Goal: Task Accomplishment & Management: Complete application form

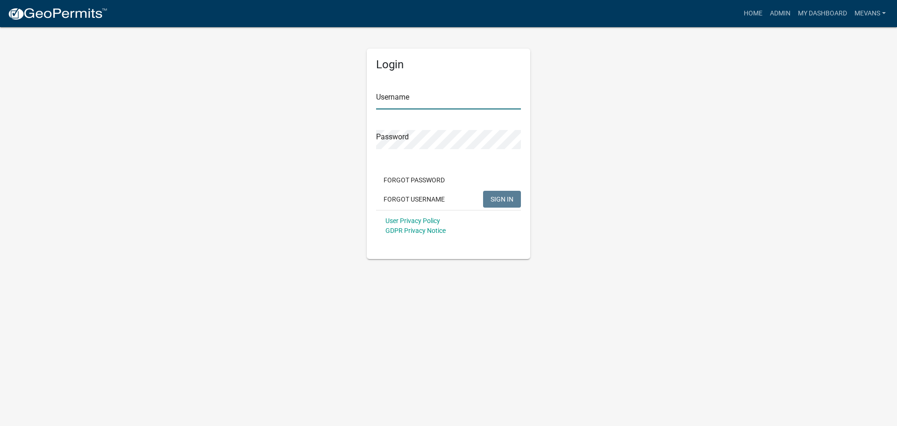
type input "Mevans"
click at [514, 198] on button "SIGN IN" at bounding box center [502, 199] width 38 height 17
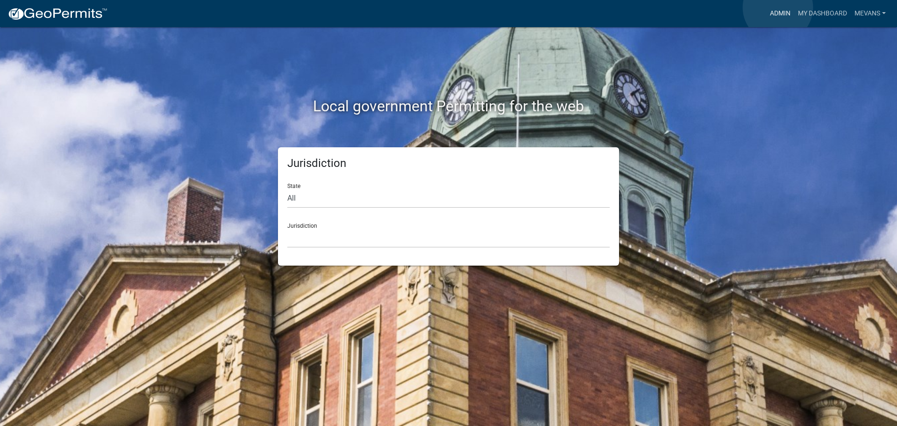
click at [775, 12] on link "Admin" at bounding box center [780, 14] width 28 height 18
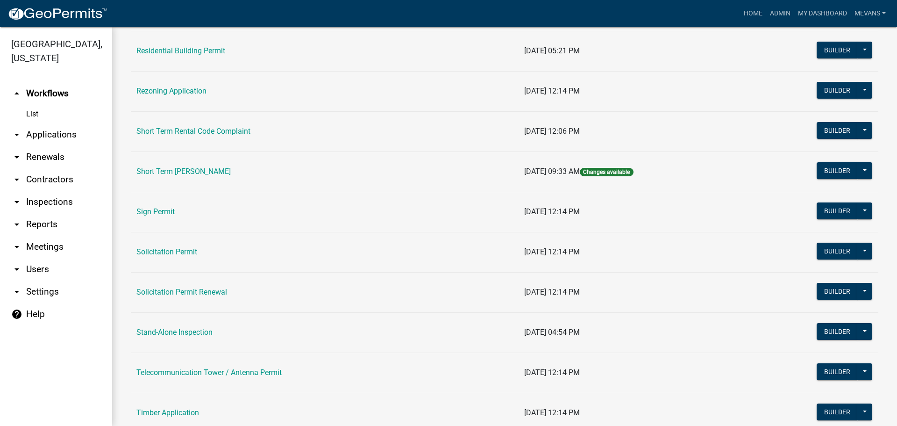
scroll to position [1119, 0]
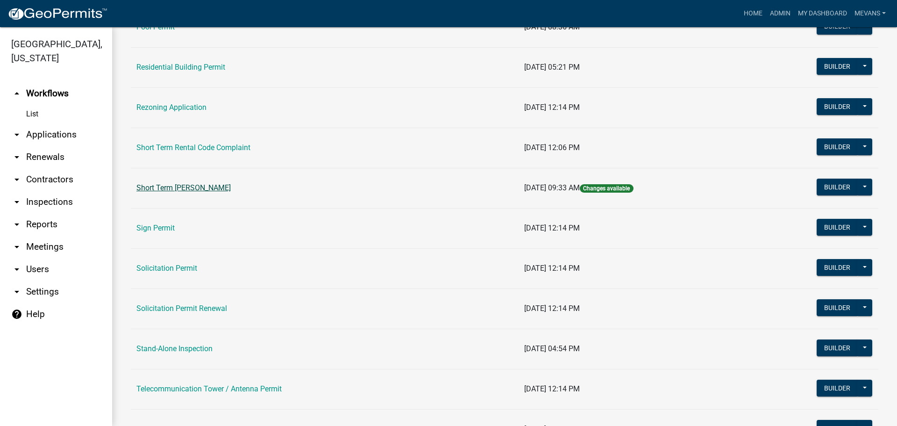
click at [180, 186] on link "Short Term [PERSON_NAME]" at bounding box center [183, 187] width 94 height 9
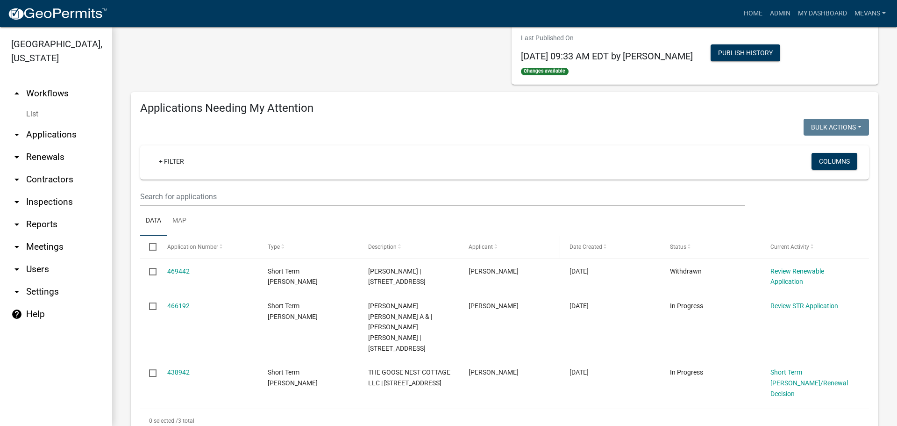
scroll to position [187, 0]
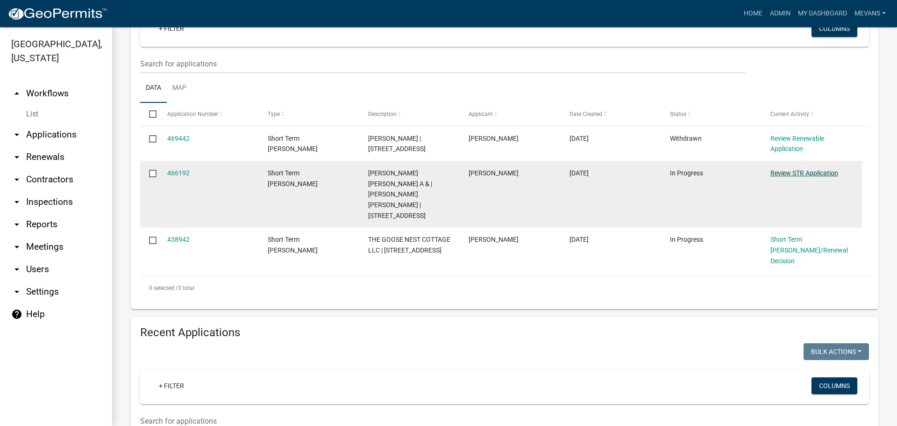
click at [780, 170] on link "Review STR Application" at bounding box center [804, 172] width 68 height 7
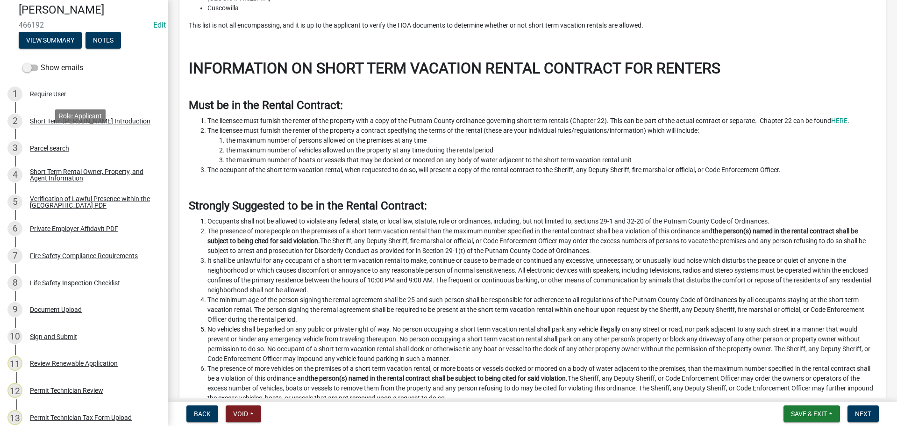
scroll to position [234, 0]
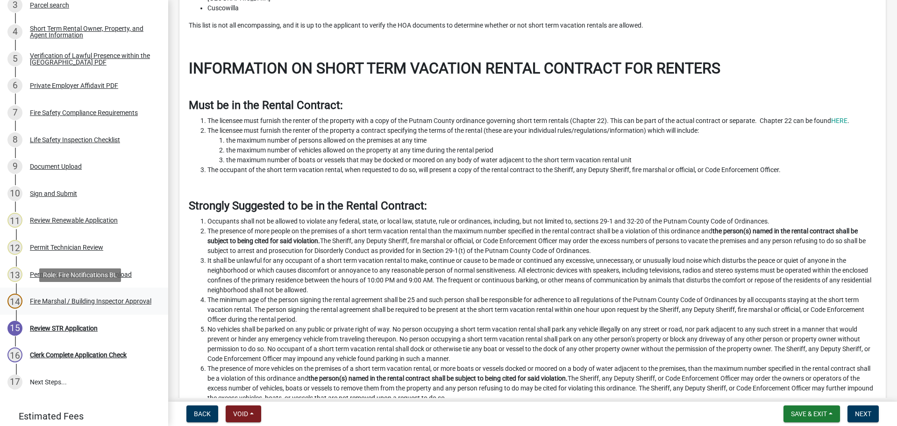
click at [51, 301] on div "Fire Marshal / Building Inspector Approval" at bounding box center [90, 301] width 121 height 7
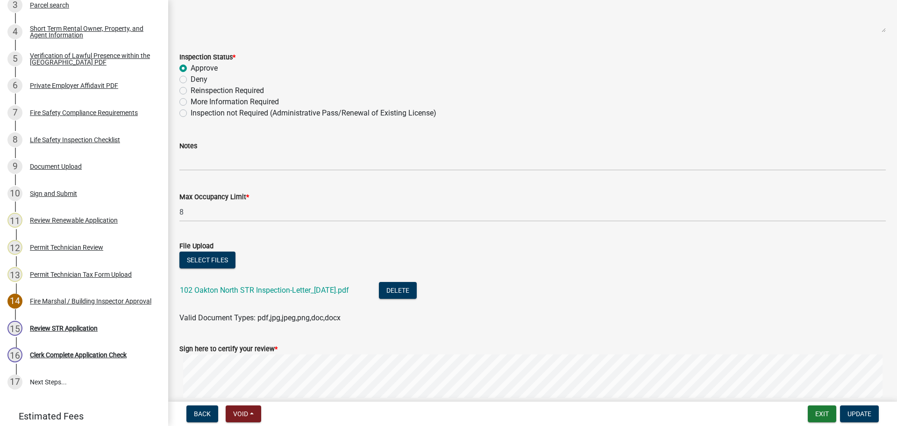
scroll to position [248, 0]
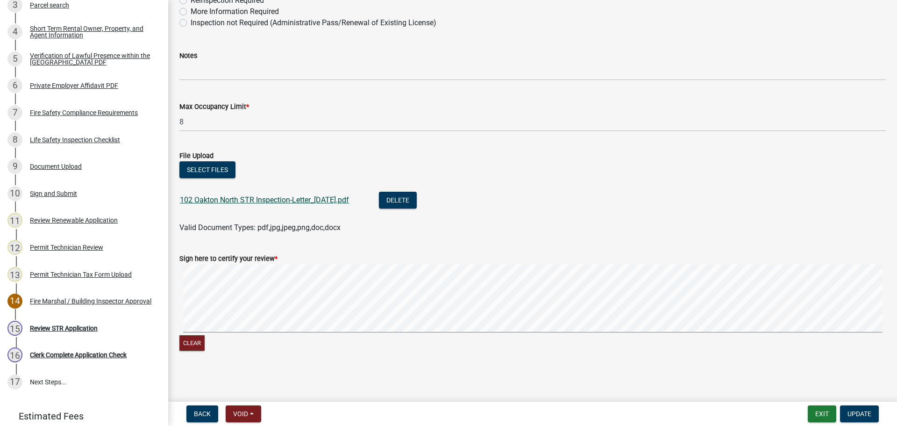
click at [254, 201] on link "102 Oakton North STR Inspection-Letter_[DATE].pdf" at bounding box center [264, 199] width 169 height 9
click at [860, 410] on span "Update" at bounding box center [859, 413] width 24 height 7
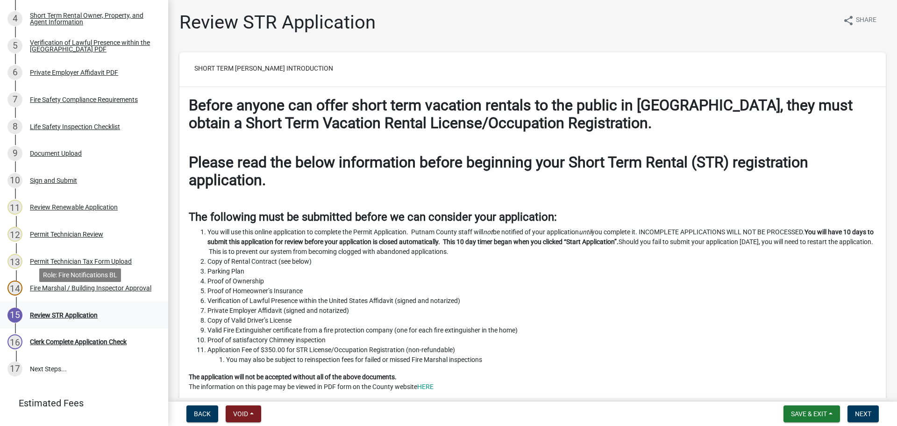
scroll to position [269, 0]
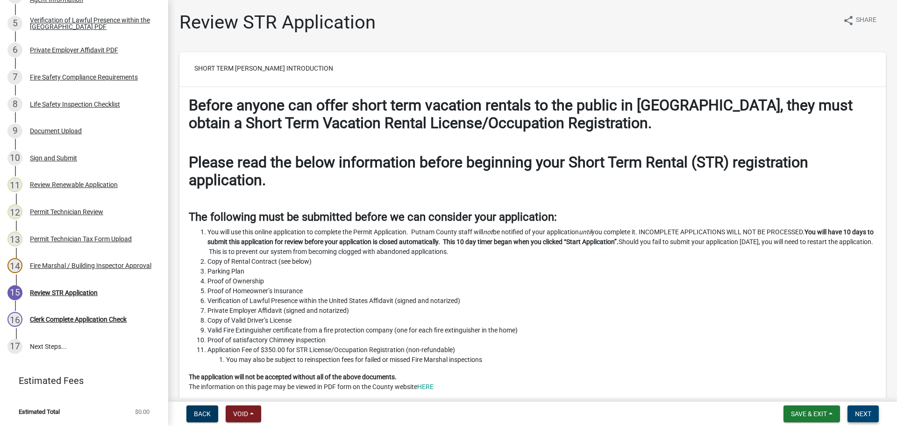
click at [859, 409] on button "Next" at bounding box center [862, 413] width 31 height 17
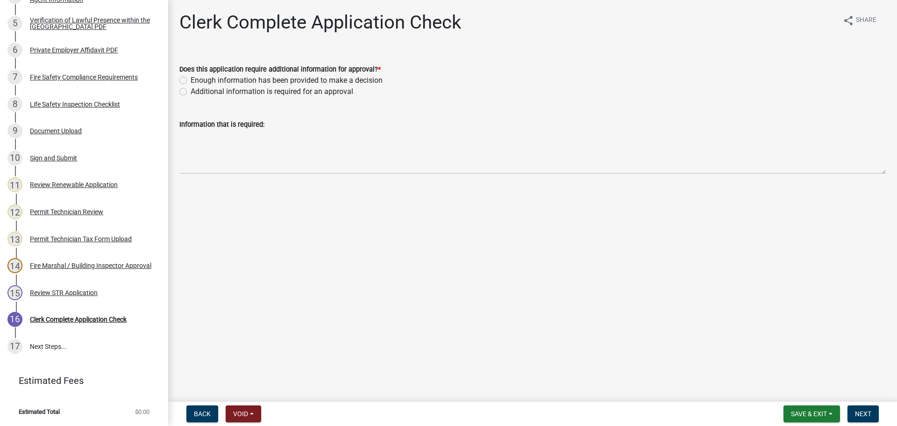
click at [191, 80] on label "Enough information has been provided to make a decision" at bounding box center [287, 80] width 192 height 11
click at [191, 80] on input "Enough information has been provided to make a decision" at bounding box center [194, 78] width 6 height 6
radio input "true"
click at [874, 412] on button "Next" at bounding box center [862, 413] width 31 height 17
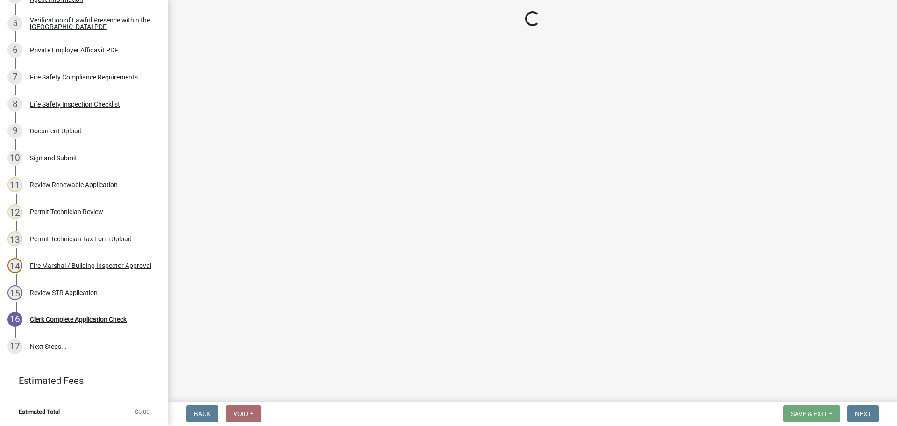
scroll to position [349, 0]
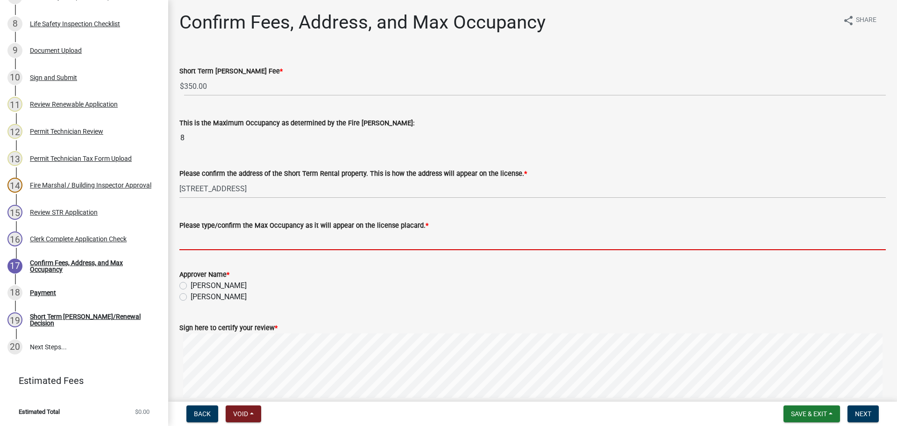
click at [224, 242] on input "Please type/confirm the Max Occupancy as it will appear on the license placard.…" at bounding box center [532, 240] width 706 height 19
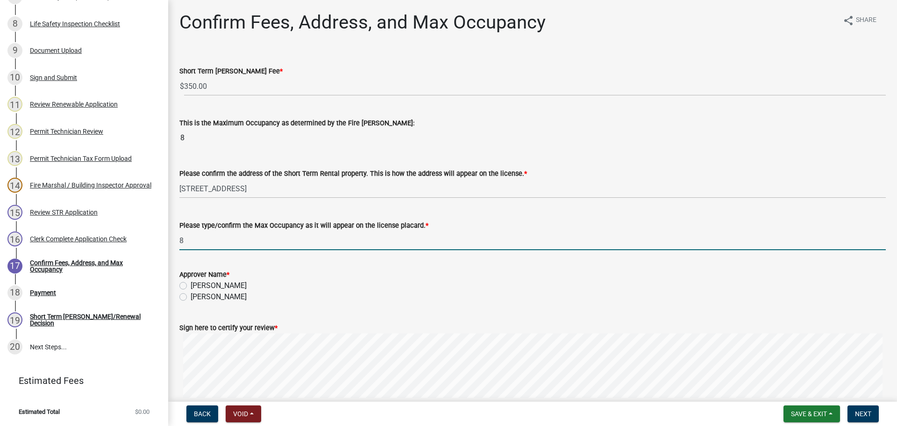
type input "8"
click at [191, 296] on label "[PERSON_NAME]" at bounding box center [219, 296] width 56 height 11
click at [191, 296] on input "[PERSON_NAME]" at bounding box center [194, 294] width 6 height 6
radio input "true"
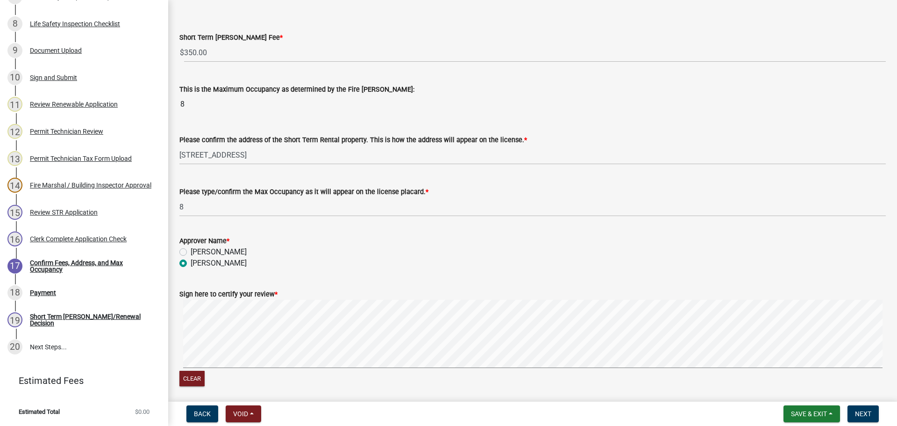
scroll to position [69, 0]
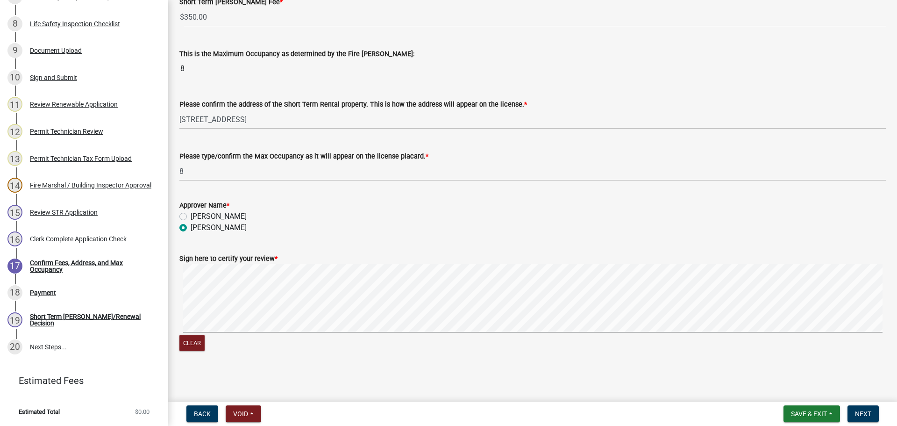
click at [502, 335] on div "Clear" at bounding box center [532, 308] width 706 height 89
click at [857, 406] on button "Next" at bounding box center [862, 413] width 31 height 17
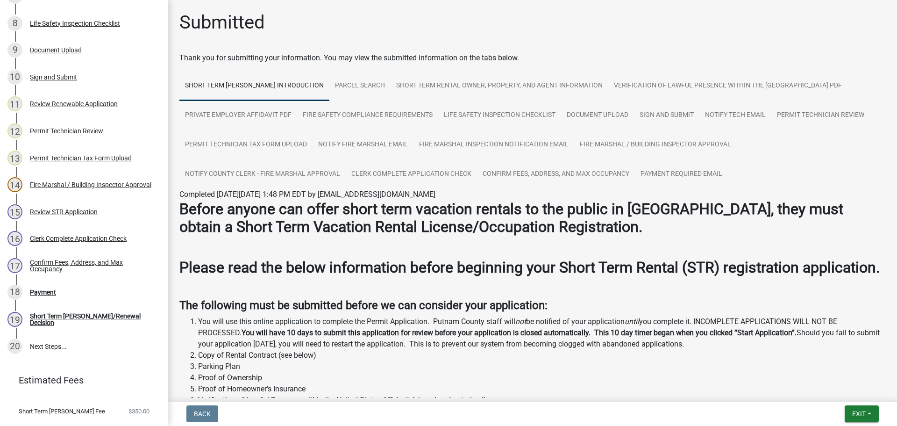
scroll to position [420, 0]
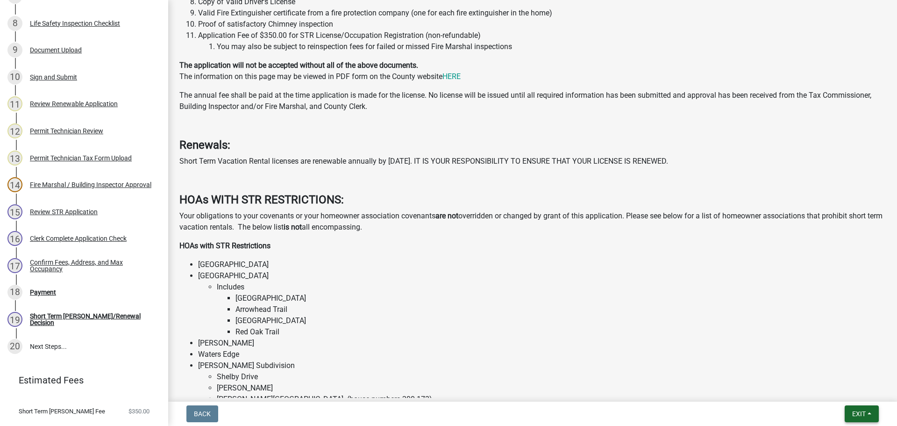
click at [864, 413] on span "Exit" at bounding box center [859, 413] width 14 height 7
click at [827, 386] on button "Save & Exit" at bounding box center [841, 389] width 75 height 22
